Goal: Transaction & Acquisition: Subscribe to service/newsletter

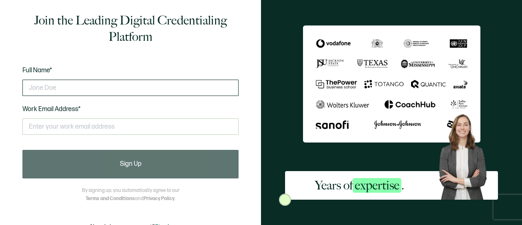
click at [88, 89] on input "text" at bounding box center [130, 88] width 216 height 16
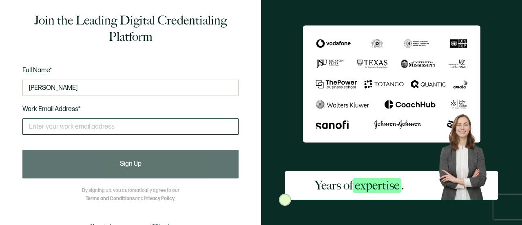
type input "[PERSON_NAME]"
click at [71, 129] on input "text" at bounding box center [130, 126] width 216 height 16
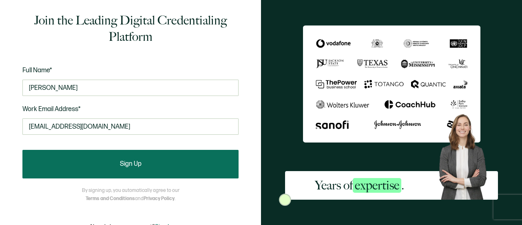
type input "[EMAIL_ADDRESS][DOMAIN_NAME]"
click at [110, 167] on button "Sign Up" at bounding box center [130, 164] width 216 height 29
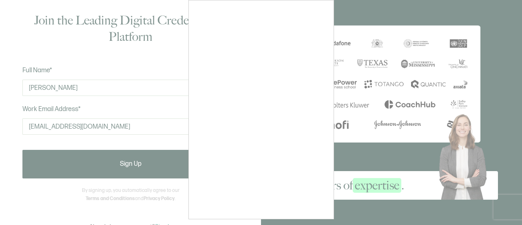
click at [82, 89] on div at bounding box center [261, 112] width 522 height 225
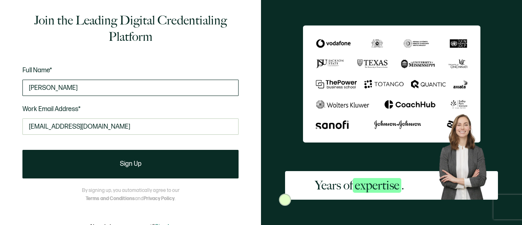
click at [102, 92] on input "[PERSON_NAME]" at bounding box center [130, 88] width 216 height 16
type input "L"
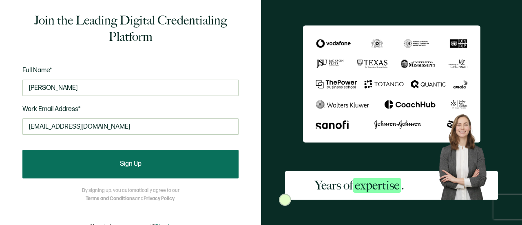
type input "[PERSON_NAME]"
click at [118, 163] on button "Sign Up" at bounding box center [130, 164] width 216 height 29
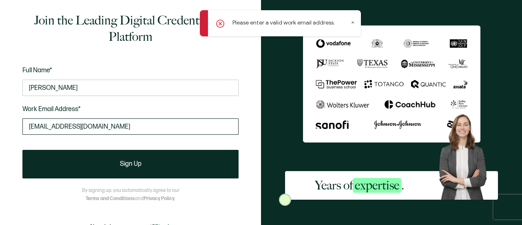
click at [141, 127] on input "[EMAIL_ADDRESS][DOMAIN_NAME]" at bounding box center [130, 126] width 216 height 16
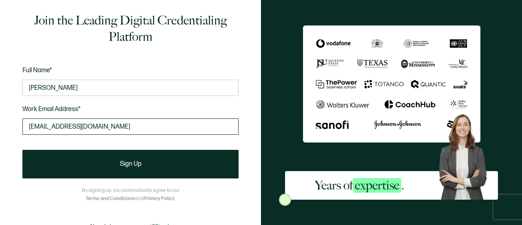
type input "[EMAIL_ADDRESS][DOMAIN_NAME]"
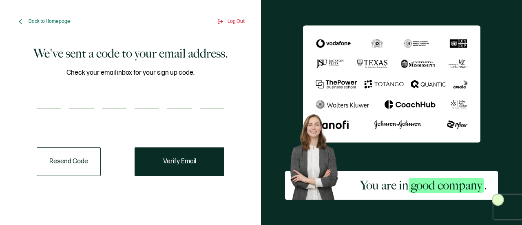
click at [90, 157] on button "Resend Code" at bounding box center [69, 161] width 64 height 29
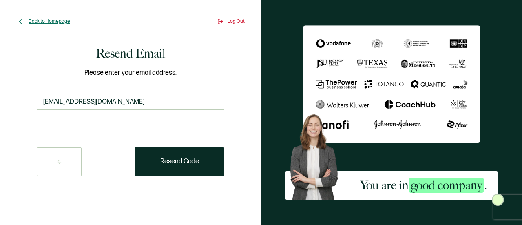
click at [35, 22] on span "Back to Homepage" at bounding box center [50, 21] width 42 height 6
